Goal: Transaction & Acquisition: Subscribe to service/newsletter

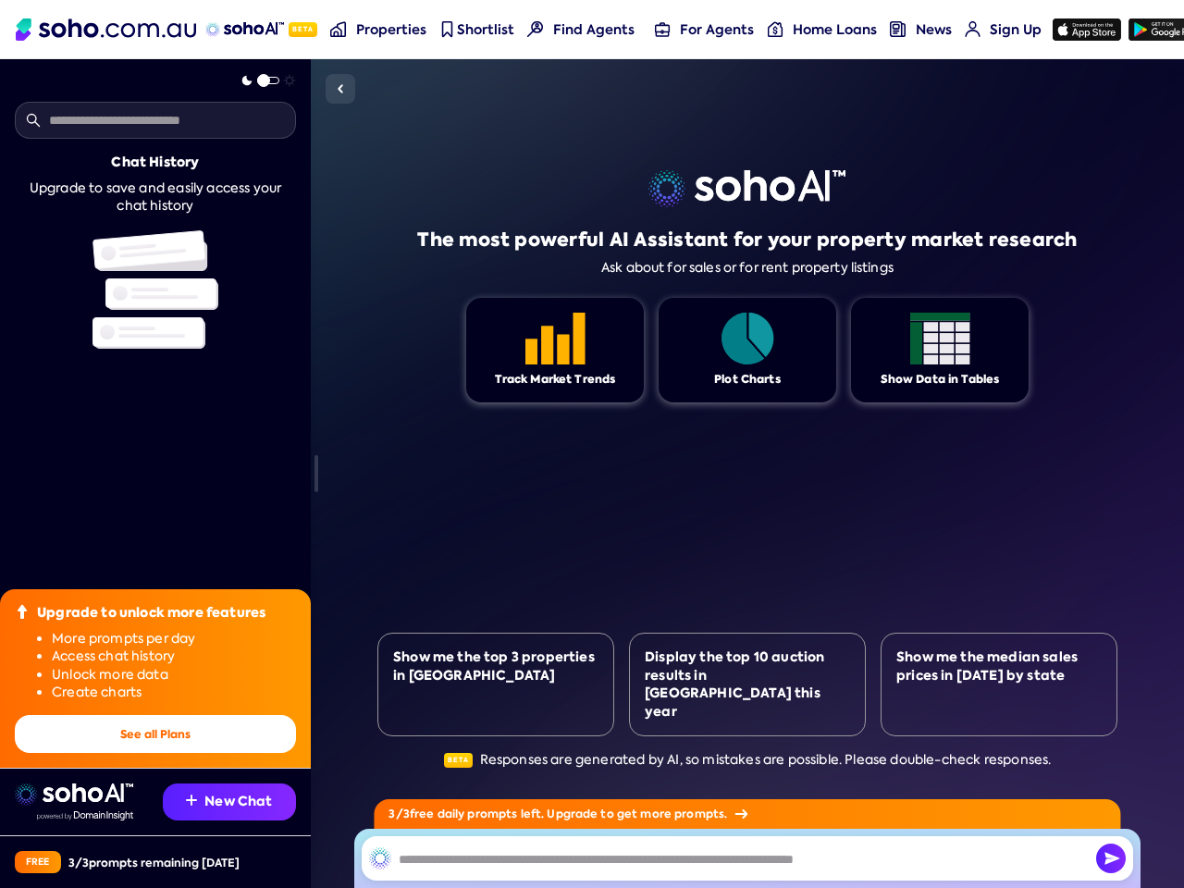
click at [592, 474] on div "The most powerful AI Assistant for your property market research Ask about for …" at bounding box center [748, 473] width 740 height 829
click at [1079, 30] on img at bounding box center [1087, 30] width 68 height 22
click at [155, 734] on button "See all Plans" at bounding box center [155, 734] width 281 height 38
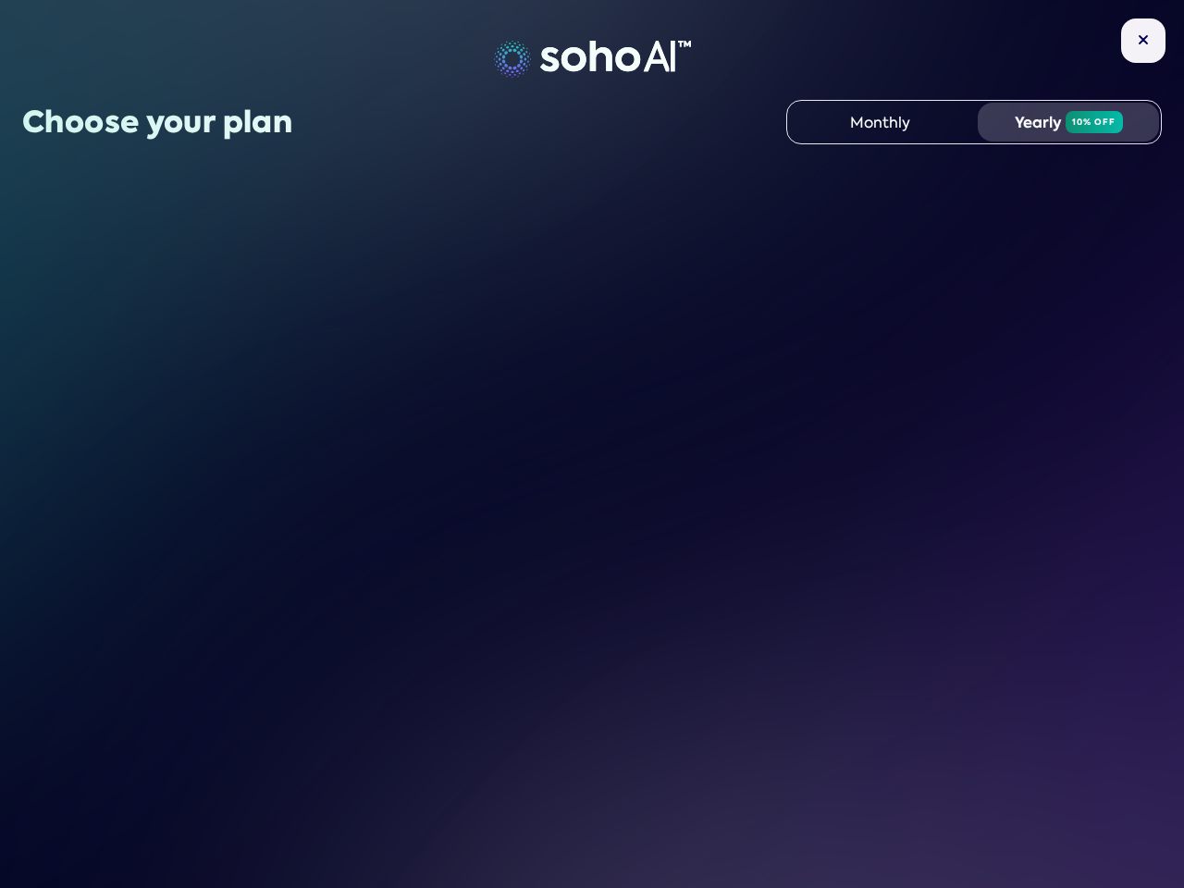
click at [229, 802] on div "Choose your plan Monthly Yearly 10% off" at bounding box center [592, 444] width 1184 height 888
click at [155, 862] on div "Choose your plan Monthly Yearly 10% off" at bounding box center [592, 444] width 1184 height 888
click at [341, 89] on div "Choose your plan Monthly Yearly 10% off" at bounding box center [592, 444] width 1184 height 888
click at [496, 702] on div "Choose your plan Monthly Yearly 10% off" at bounding box center [592, 444] width 1184 height 888
click at [748, 702] on div "Choose your plan Monthly Yearly 10% off" at bounding box center [592, 444] width 1184 height 888
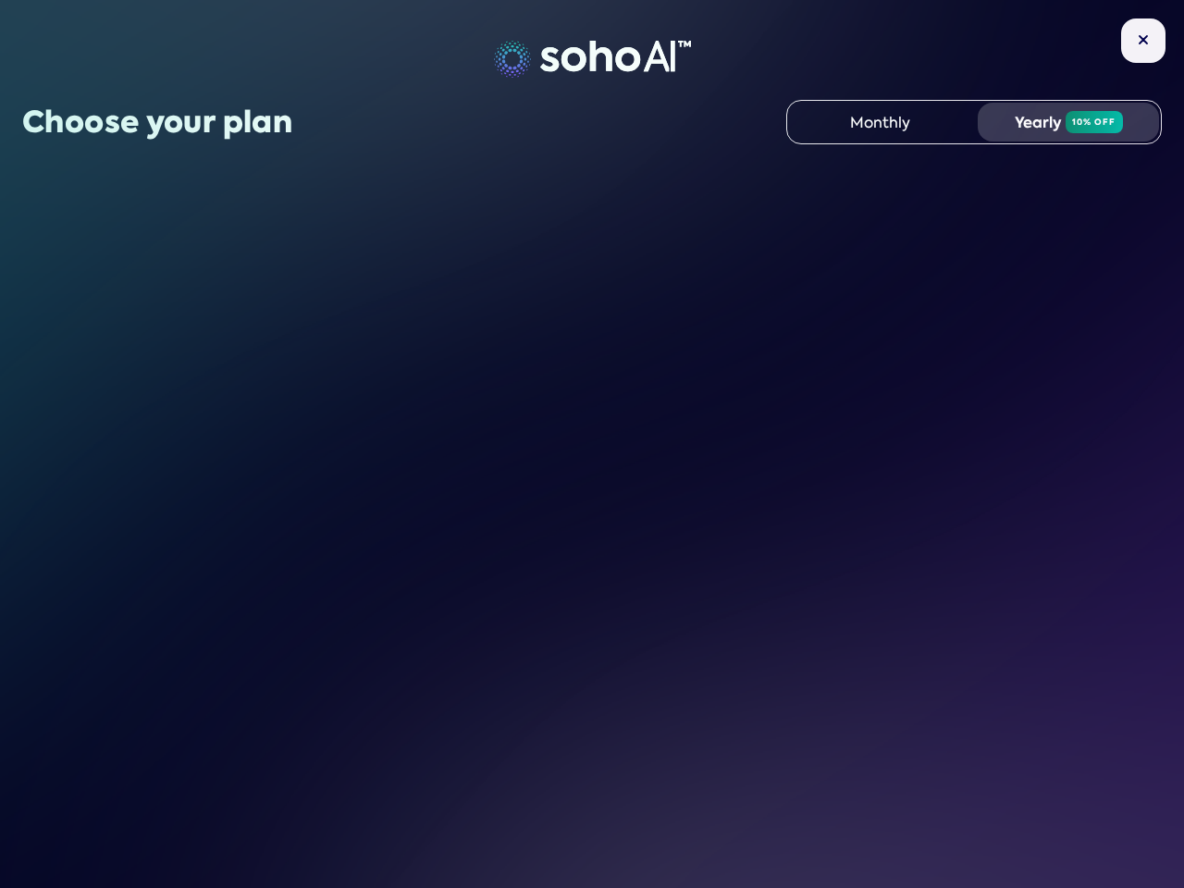
click at [999, 702] on div "Choose your plan Monthly Yearly 10% off" at bounding box center [592, 444] width 1184 height 888
click at [747, 814] on div "Choose your plan Monthly Yearly 10% off" at bounding box center [592, 444] width 1184 height 888
